Goal: Task Accomplishment & Management: Manage account settings

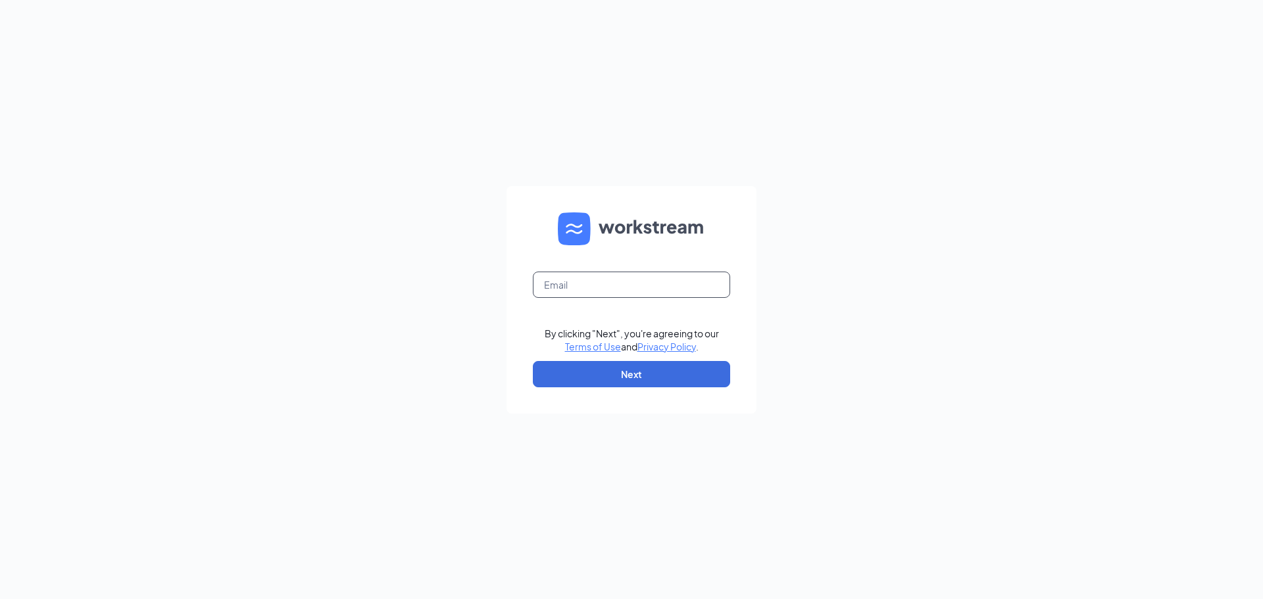
drag, startPoint x: 563, startPoint y: 287, endPoint x: 601, endPoint y: 297, distance: 38.8
click at [563, 287] on input "text" at bounding box center [631, 285] width 197 height 26
type input "m.anderson.ccah@gmail.com"
click at [599, 366] on button "Next" at bounding box center [631, 374] width 197 height 26
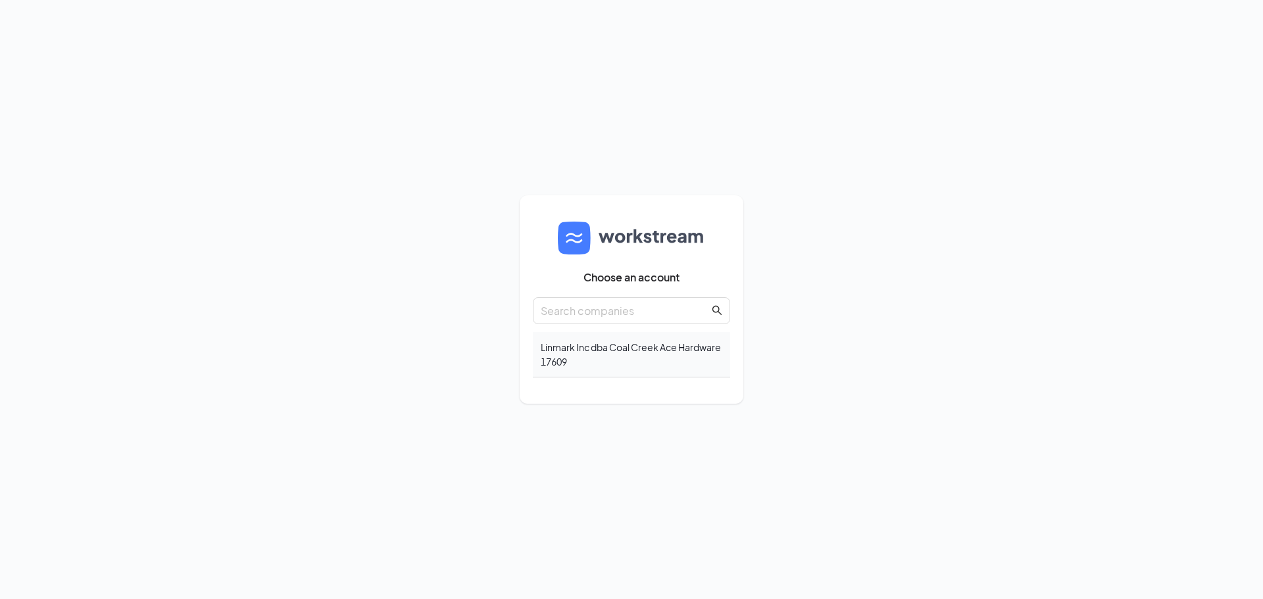
click at [593, 345] on div "Linmark Inc dba Coal Creek Ace Hardware 17609" at bounding box center [631, 354] width 197 height 45
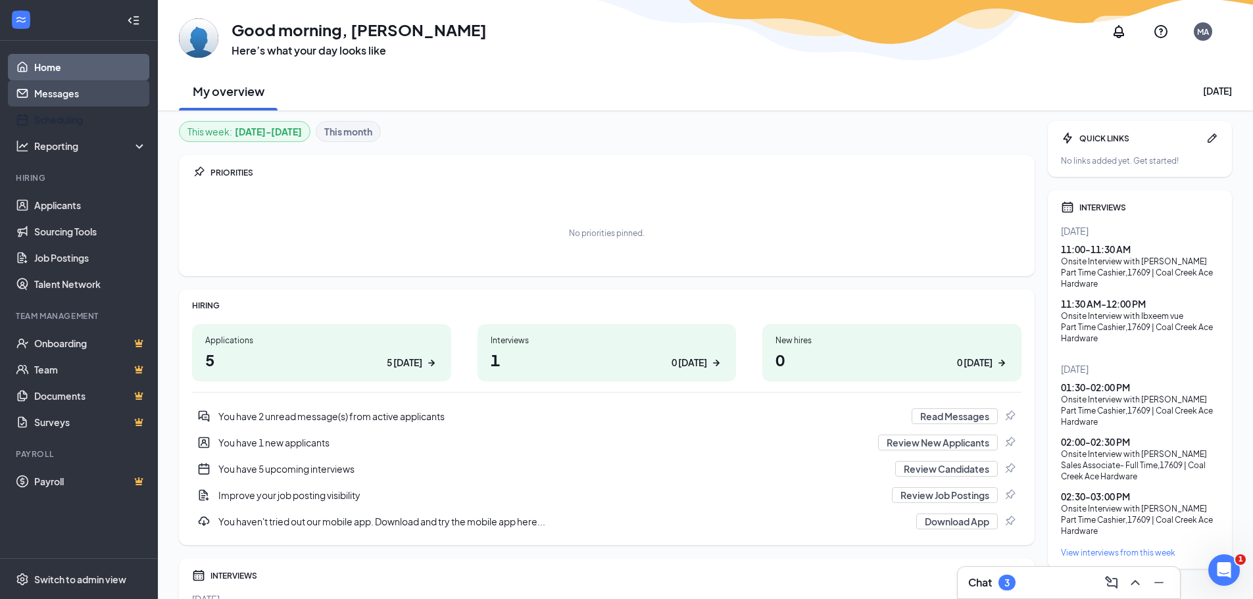
drag, startPoint x: 70, startPoint y: 118, endPoint x: 89, endPoint y: 91, distance: 32.7
click at [70, 118] on link "Scheduling" at bounding box center [90, 120] width 112 height 26
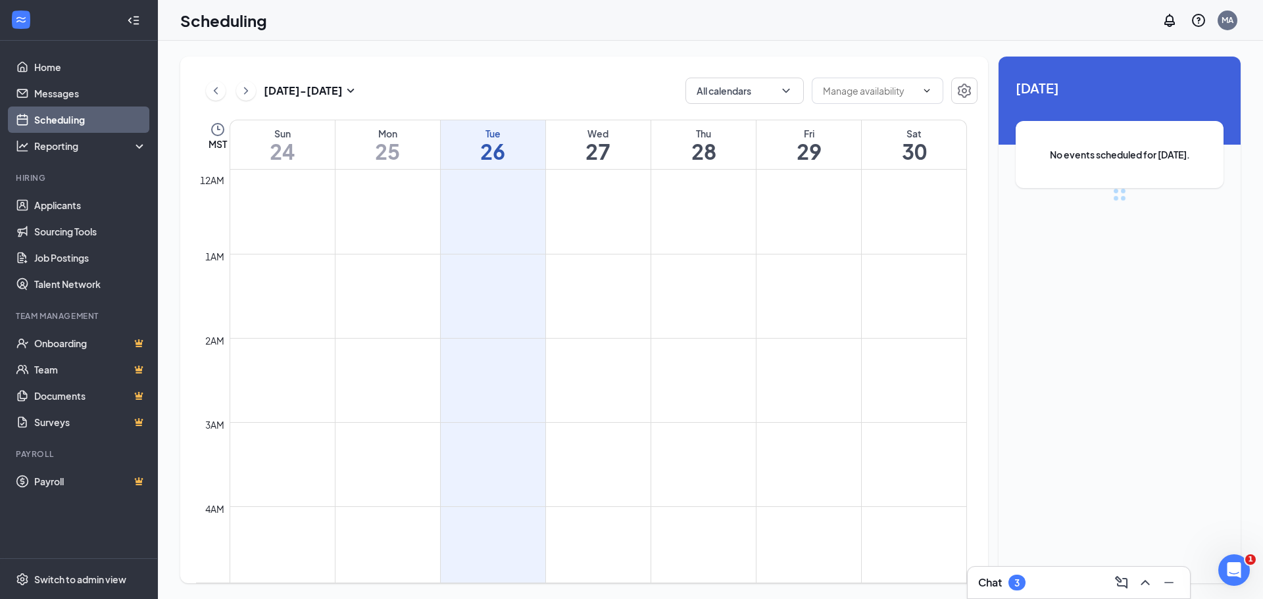
scroll to position [647, 0]
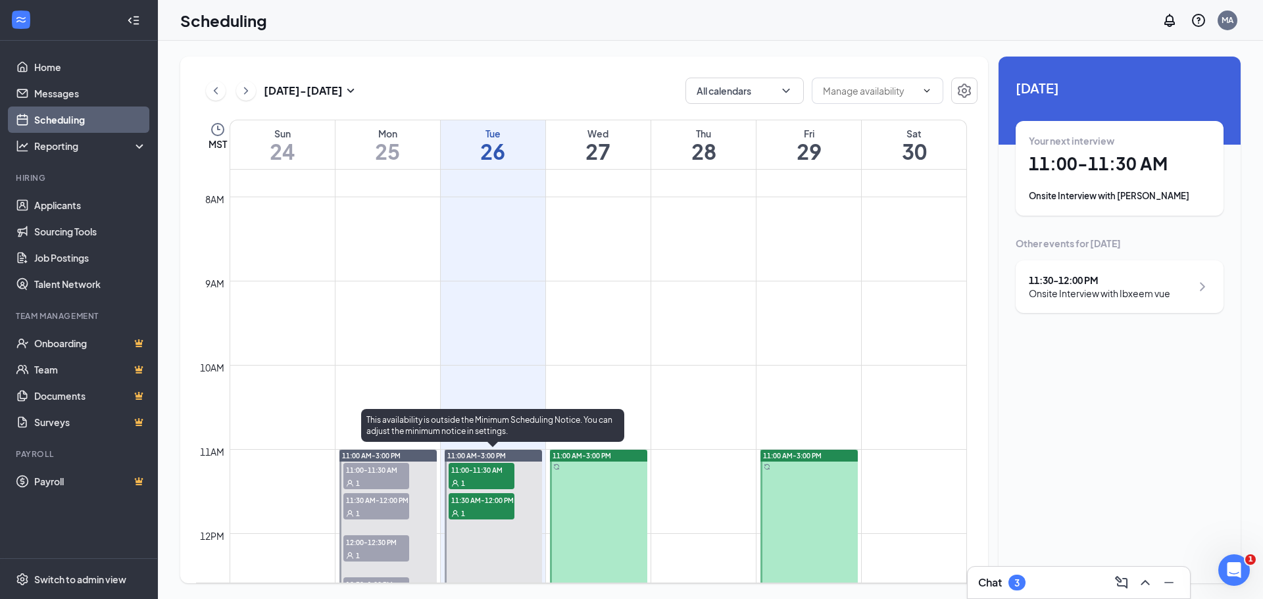
click at [470, 471] on span "11:00-11:30 AM" at bounding box center [482, 469] width 66 height 13
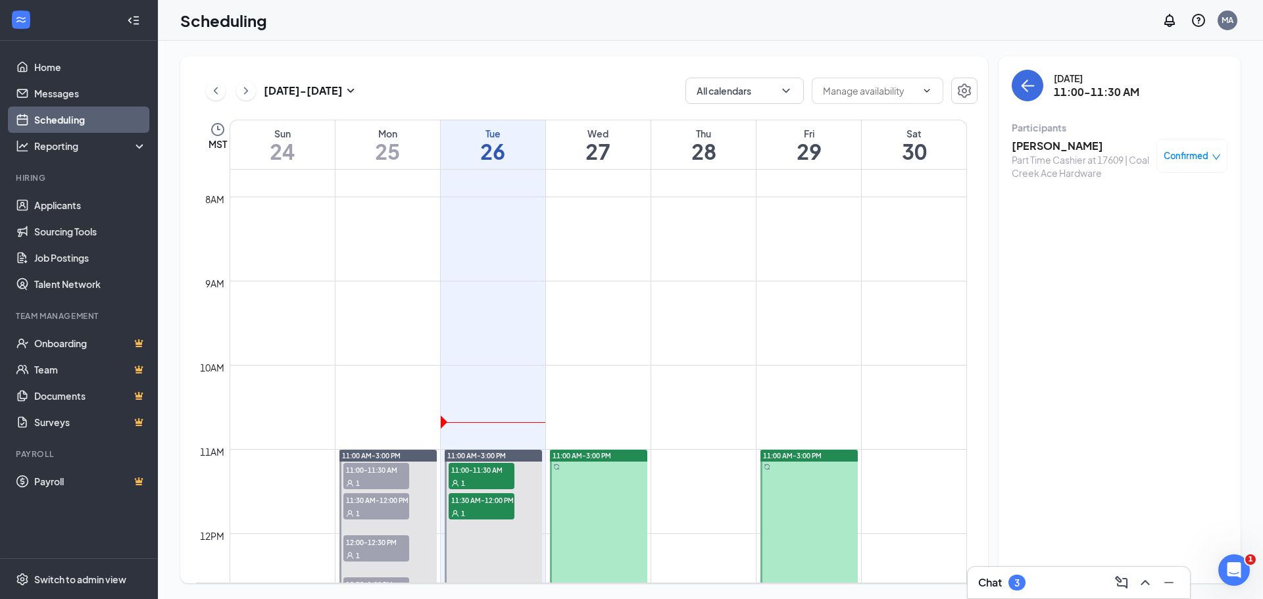
click at [1065, 150] on h3 "[PERSON_NAME]" at bounding box center [1081, 146] width 138 height 14
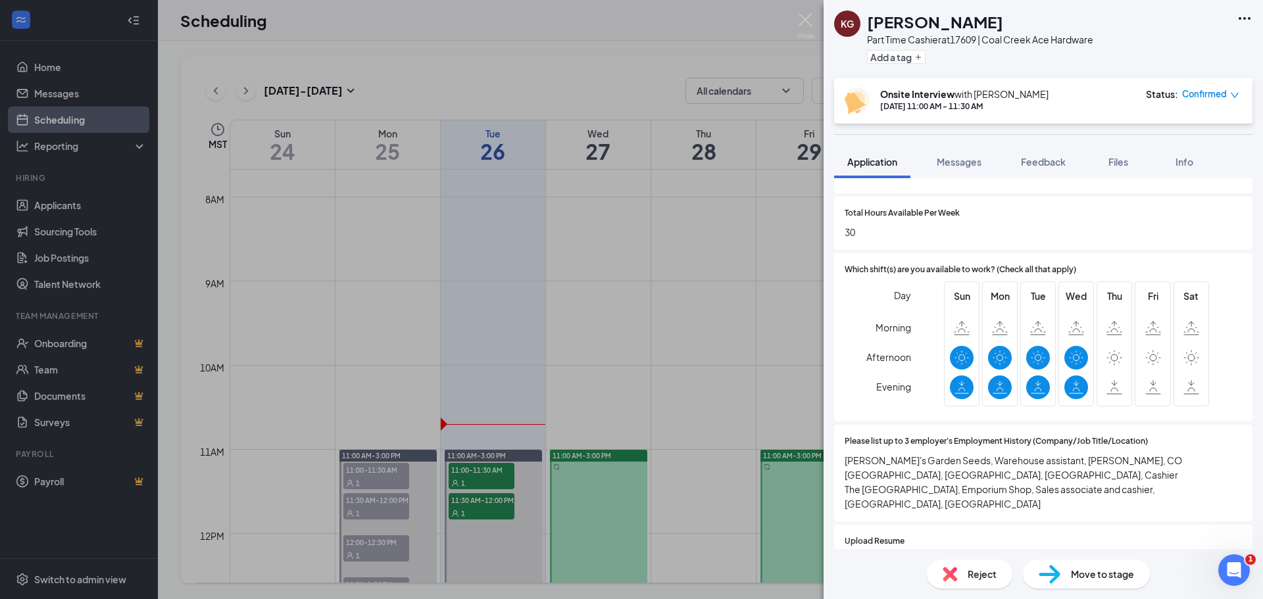
scroll to position [658, 0]
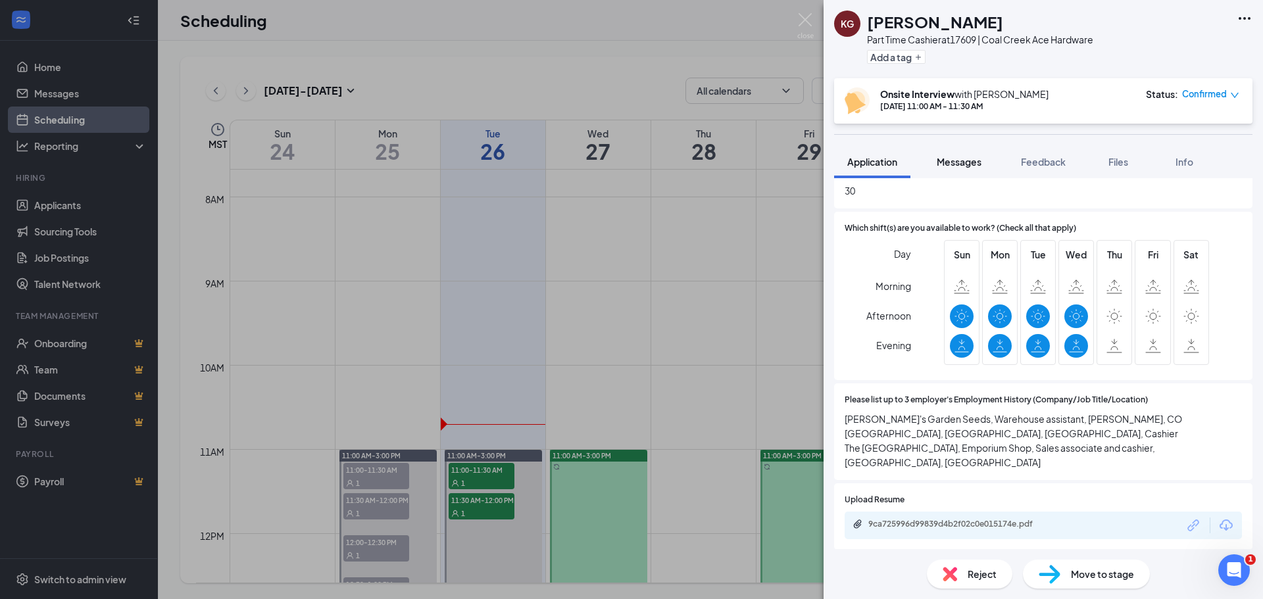
click at [962, 160] on span "Messages" at bounding box center [959, 162] width 45 height 12
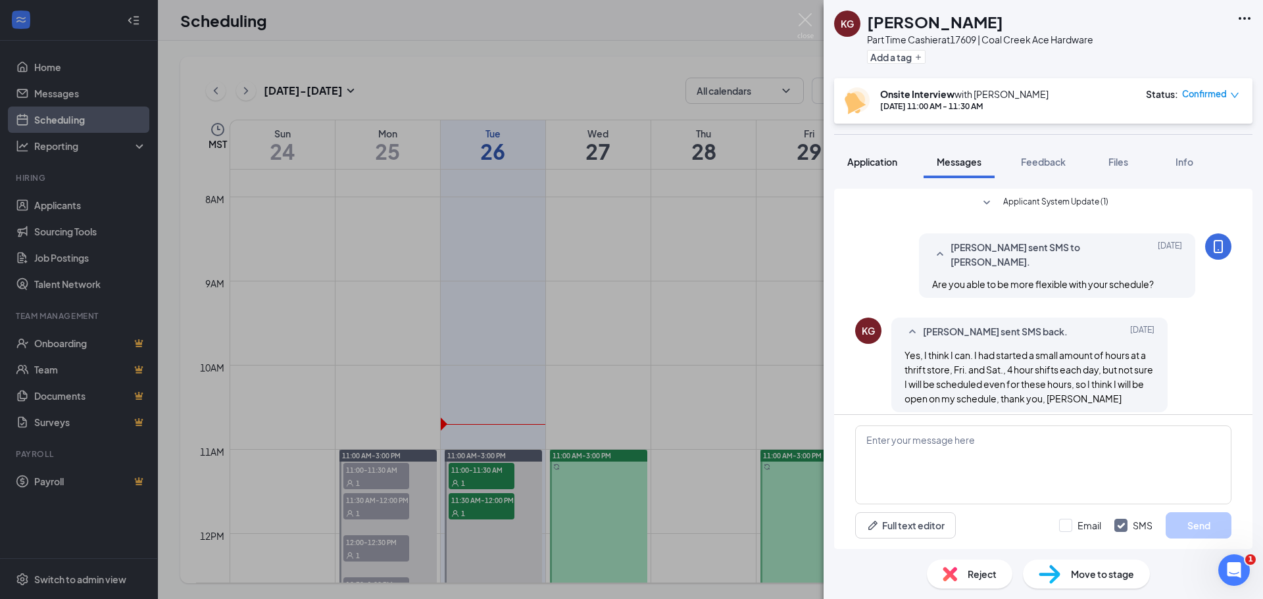
click at [891, 164] on span "Application" at bounding box center [872, 162] width 50 height 12
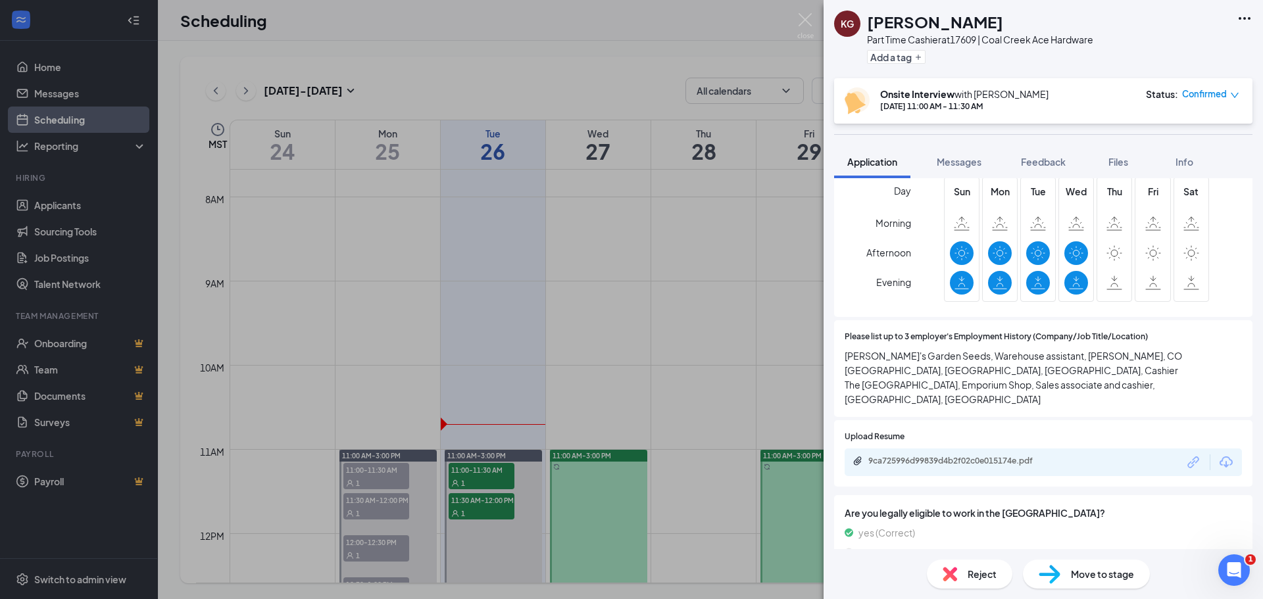
scroll to position [724, 0]
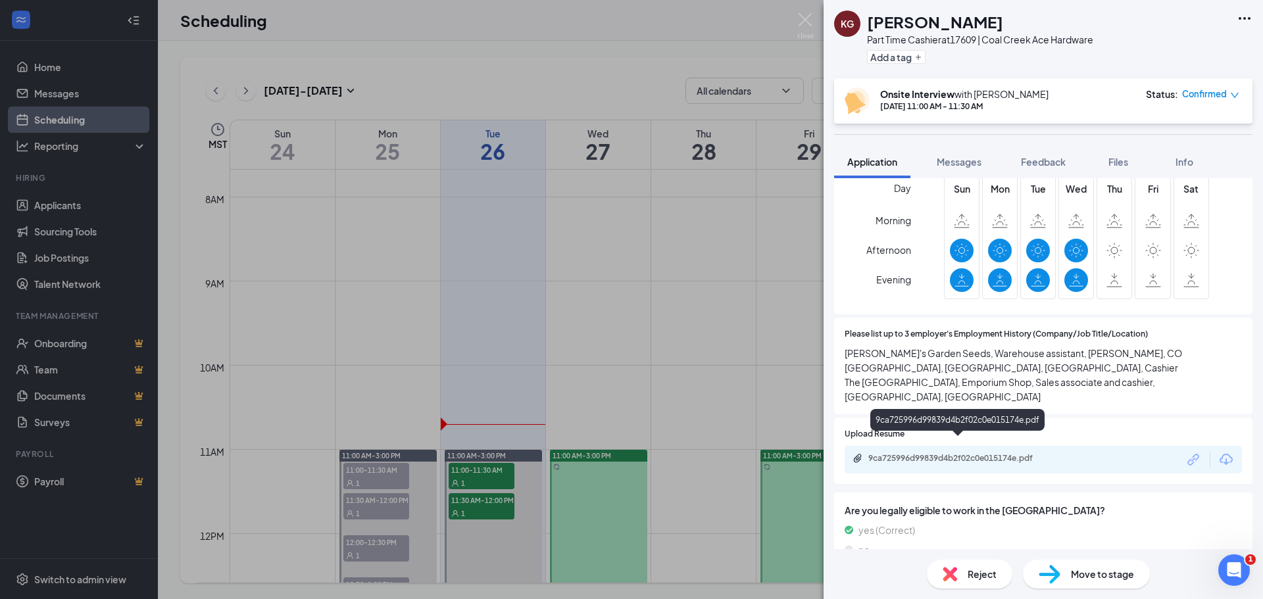
click at [943, 453] on div "9ca725996d99839d4b2f02c0e015174e.pdf" at bounding box center [960, 458] width 184 height 11
